Goal: Task Accomplishment & Management: Use online tool/utility

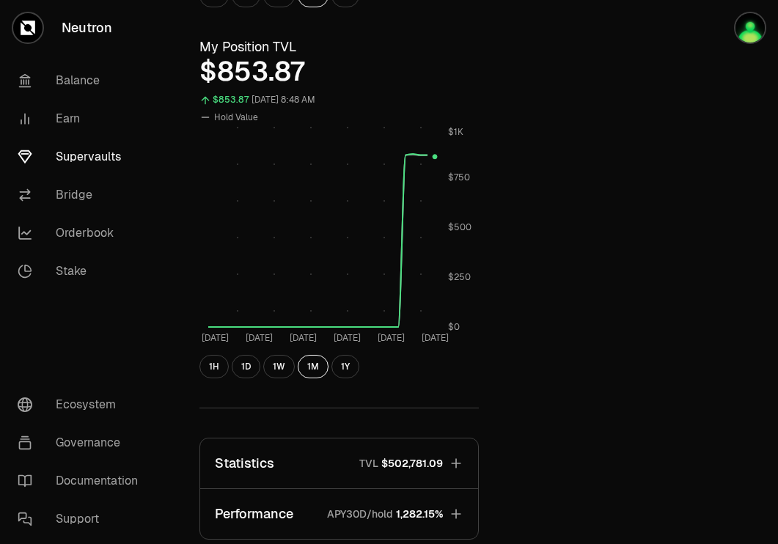
scroll to position [249, 0]
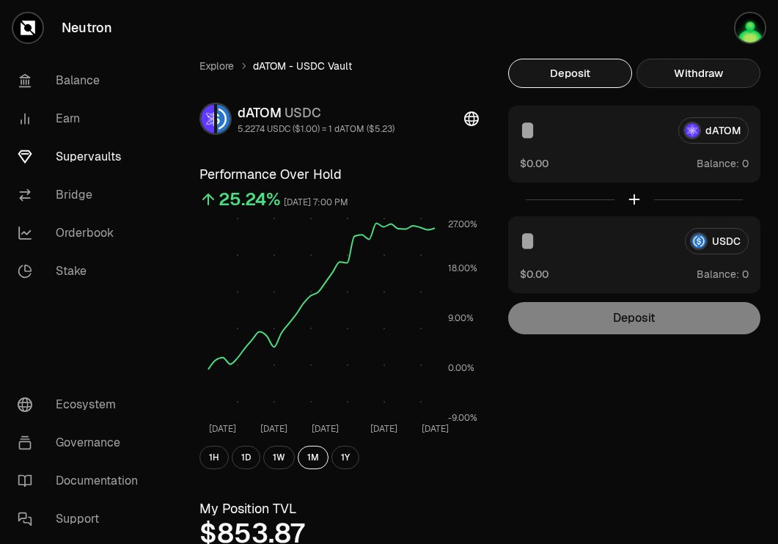
click at [703, 72] on button "Withdraw" at bounding box center [699, 73] width 124 height 29
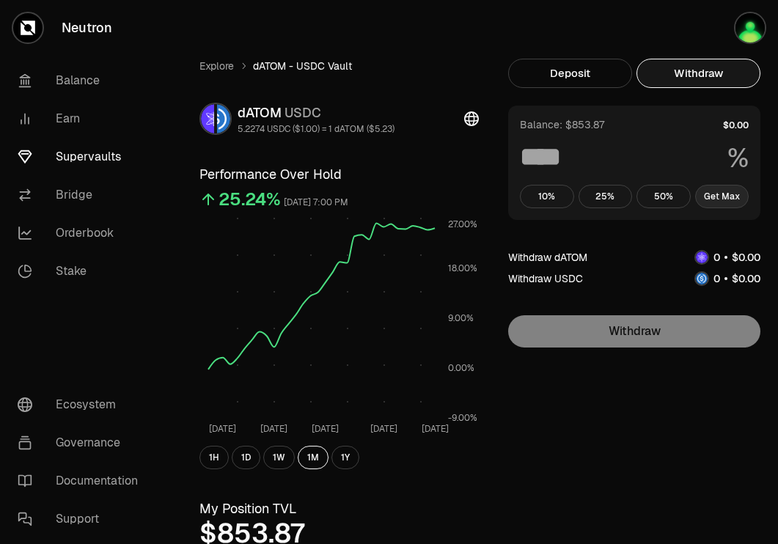
click at [736, 194] on button "Get Max" at bounding box center [722, 196] width 54 height 23
type input "***"
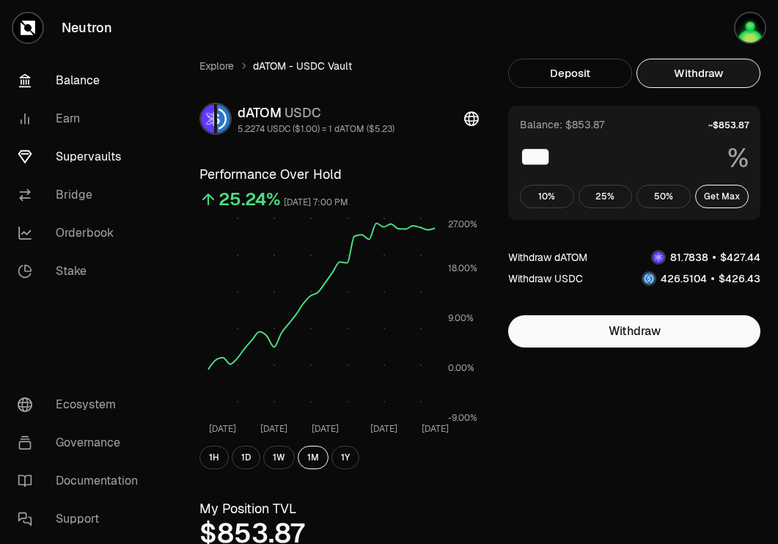
click at [65, 80] on link "Balance" at bounding box center [82, 81] width 153 height 38
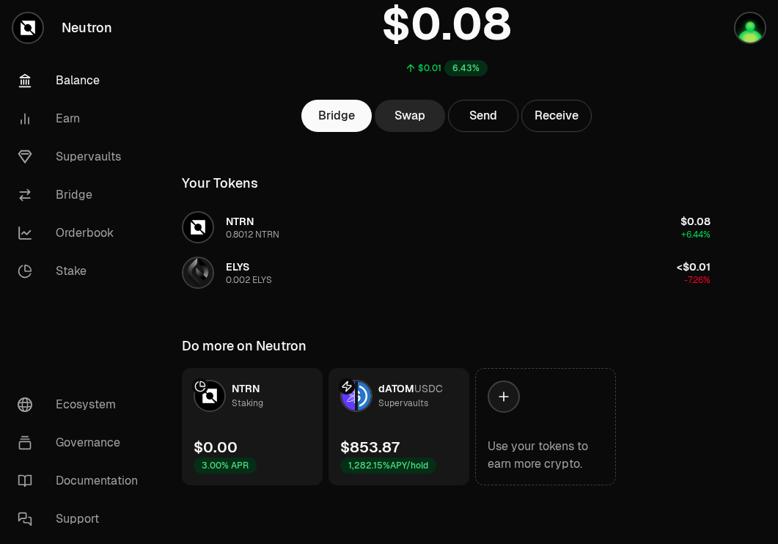
scroll to position [117, 0]
click at [73, 156] on link "Supervaults" at bounding box center [82, 157] width 153 height 38
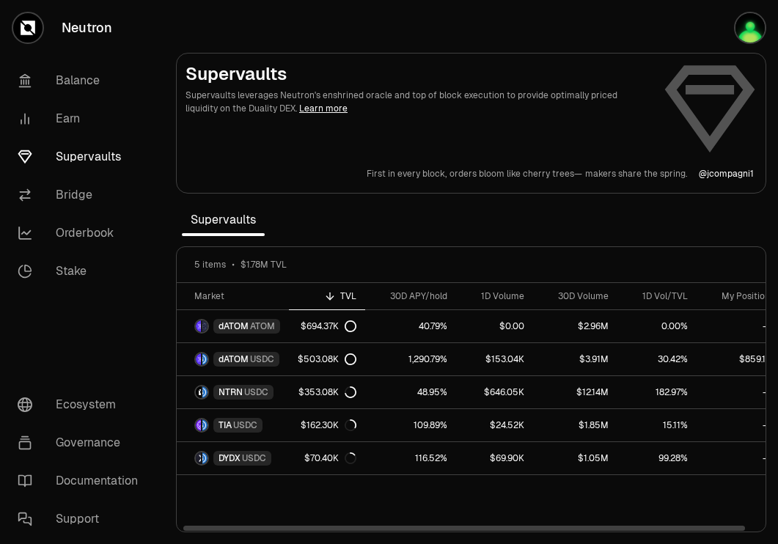
click at [89, 154] on link "Supervaults" at bounding box center [82, 157] width 153 height 38
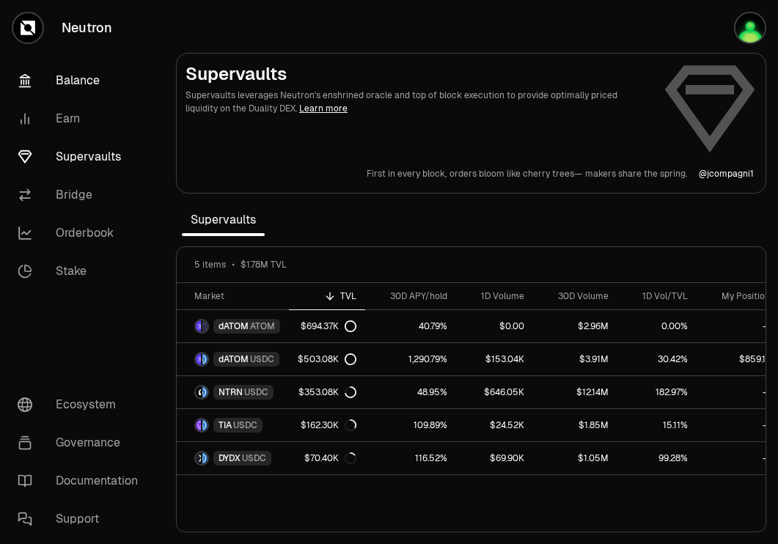
click at [78, 79] on link "Balance" at bounding box center [82, 81] width 153 height 38
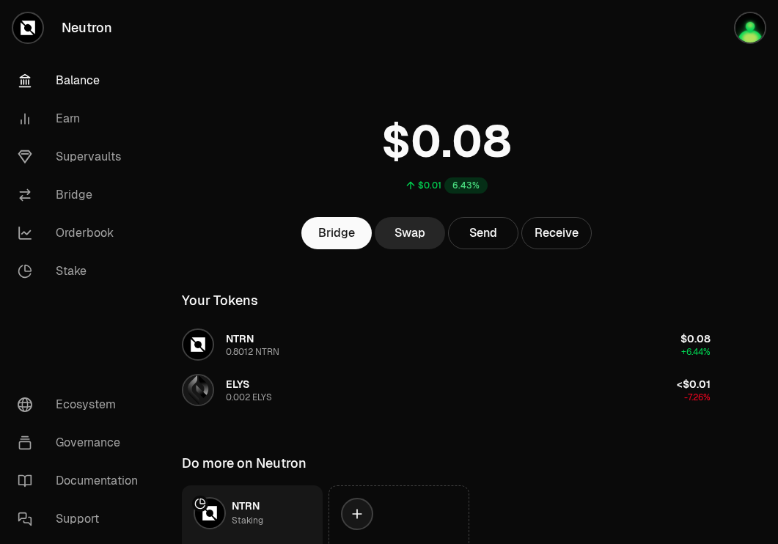
scroll to position [117, 0]
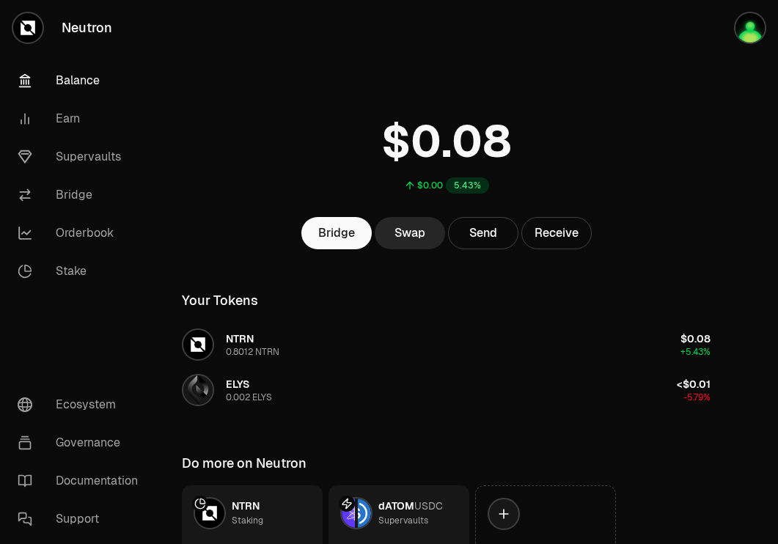
scroll to position [117, 0]
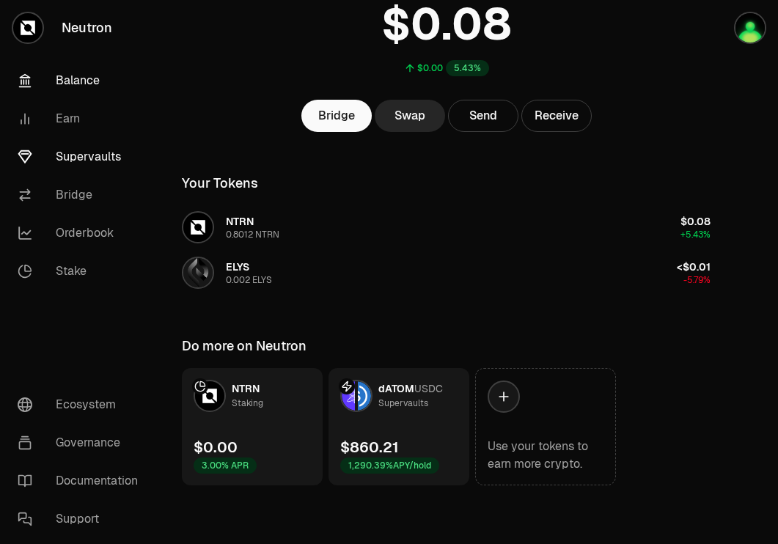
click at [78, 153] on link "Supervaults" at bounding box center [82, 157] width 153 height 38
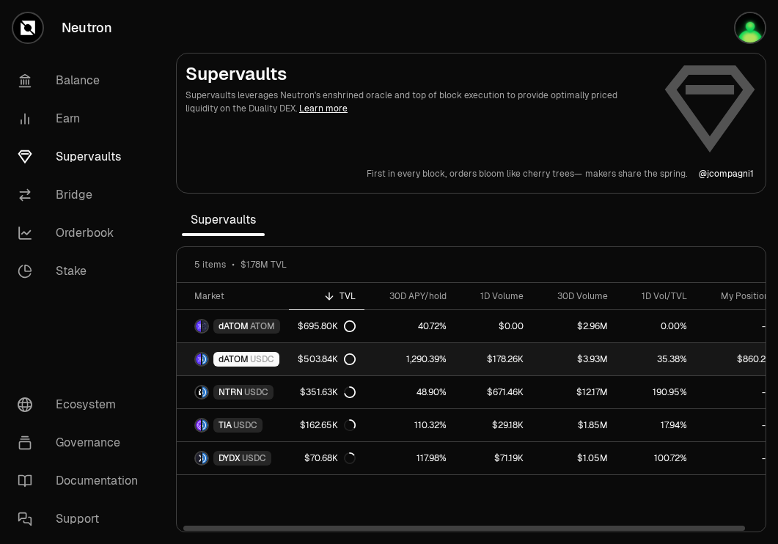
scroll to position [0, 15]
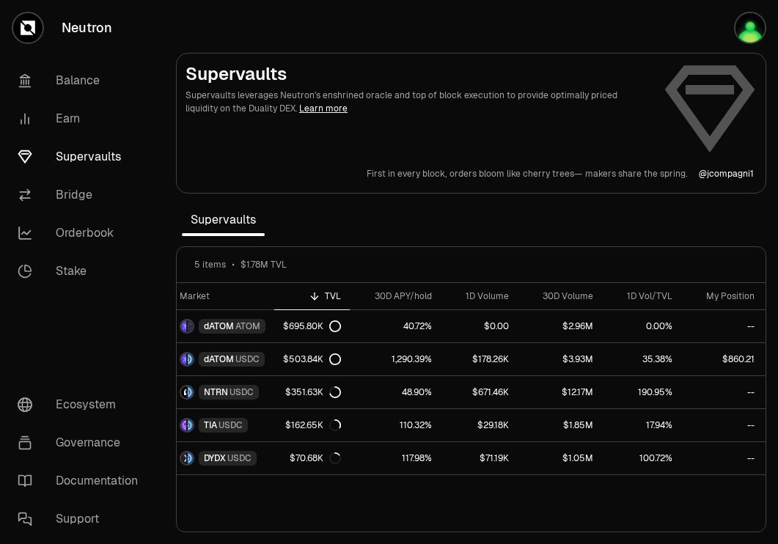
click at [88, 156] on link "Supervaults" at bounding box center [82, 157] width 153 height 38
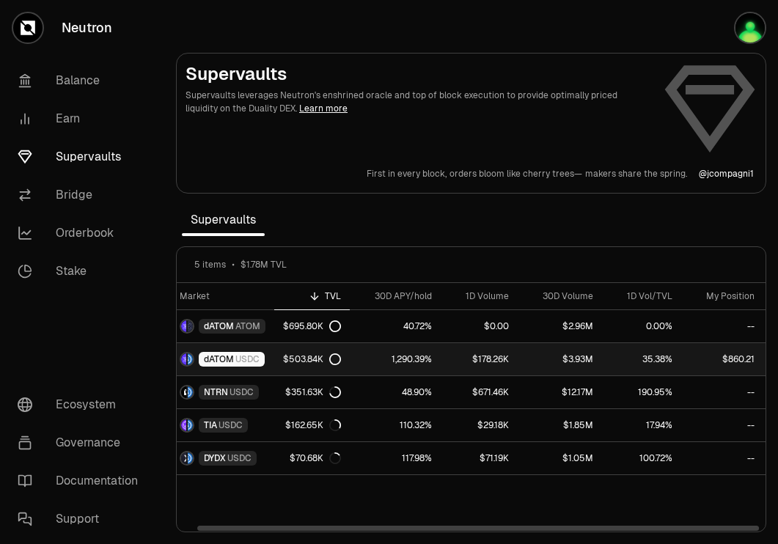
click at [257, 359] on span "USDC" at bounding box center [247, 360] width 24 height 12
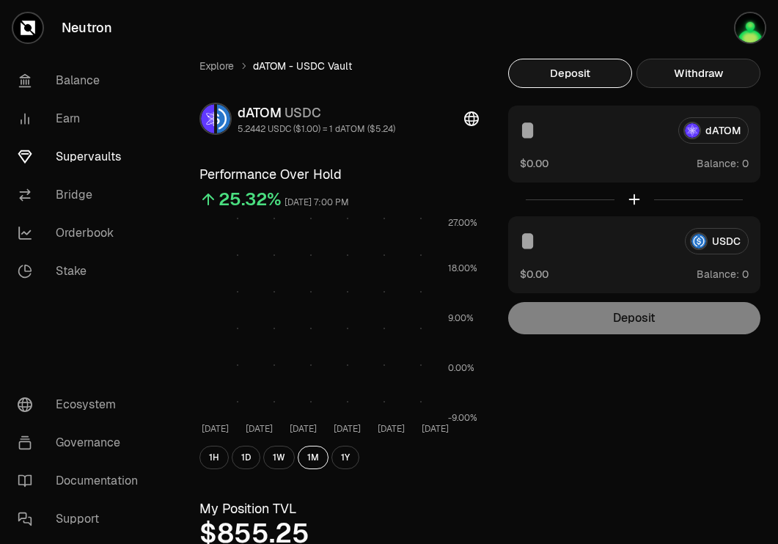
click at [706, 73] on button "Withdraw" at bounding box center [699, 73] width 124 height 29
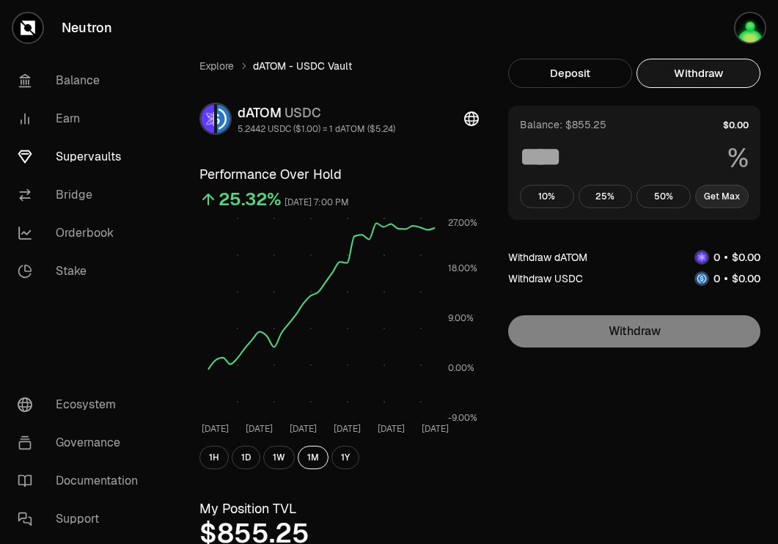
click at [716, 203] on button "Get Max" at bounding box center [722, 196] width 54 height 23
type input "***"
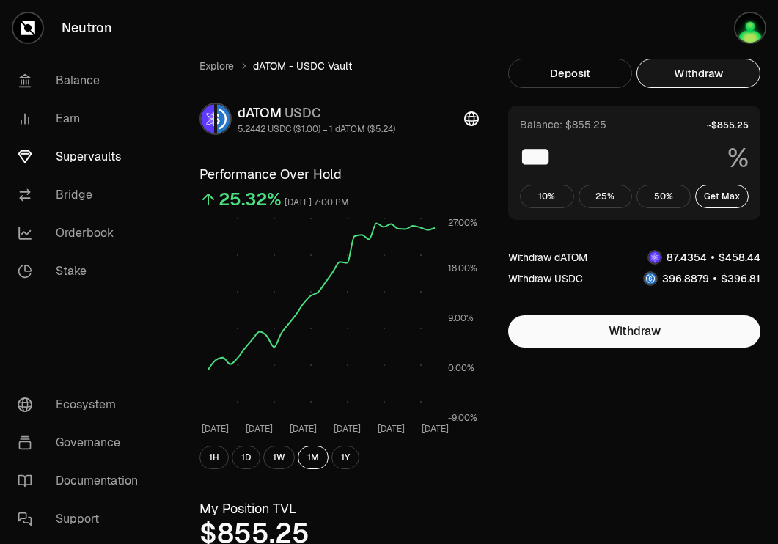
click at [80, 156] on link "Supervaults" at bounding box center [82, 157] width 153 height 38
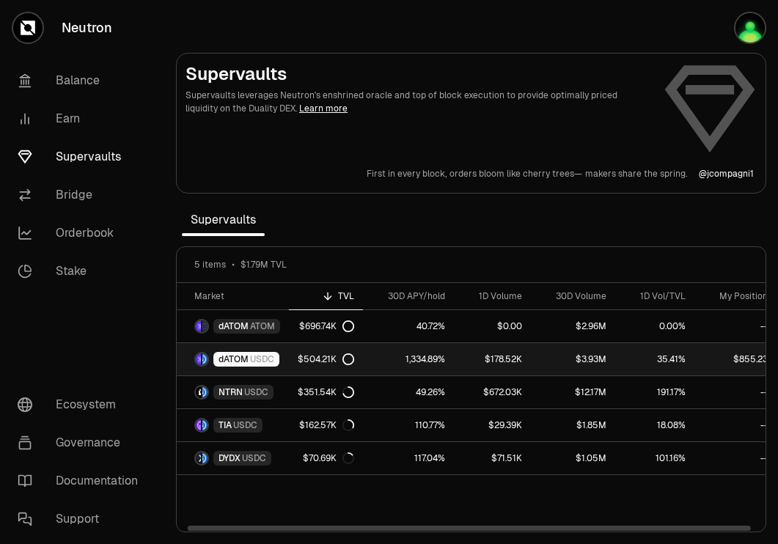
scroll to position [0, 12]
